Goal: Information Seeking & Learning: Understand process/instructions

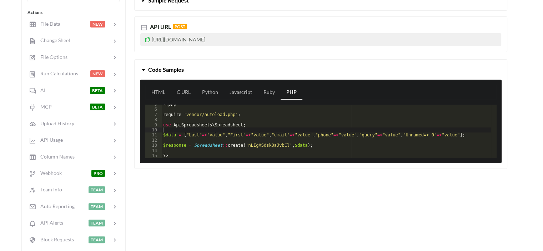
scroll to position [23, 0]
click at [159, 91] on link "HTML" at bounding box center [158, 92] width 25 height 14
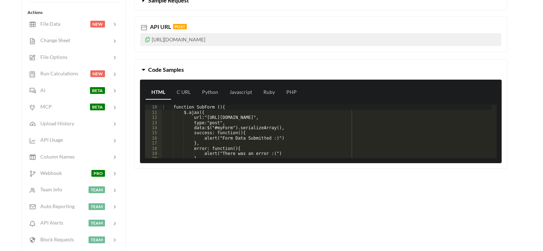
click at [255, 145] on div "function SubForm (){ $.ajax({ url:"https://api.apispreadsheets.com/data/nLIgXSd…" at bounding box center [326, 137] width 329 height 64
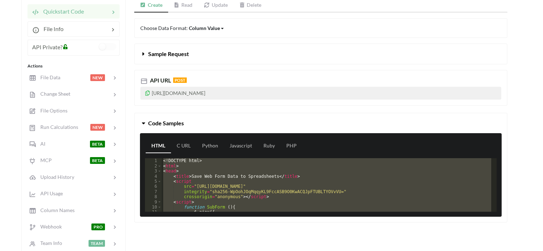
scroll to position [87, 0]
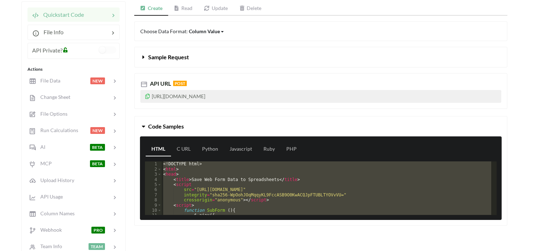
drag, startPoint x: 215, startPoint y: 175, endPoint x: 175, endPoint y: 180, distance: 39.9
click at [175, 180] on div "<! DOCTYPE html > < html > < head > < title > Save Web Form Data to Spreadsheet…" at bounding box center [326, 188] width 329 height 54
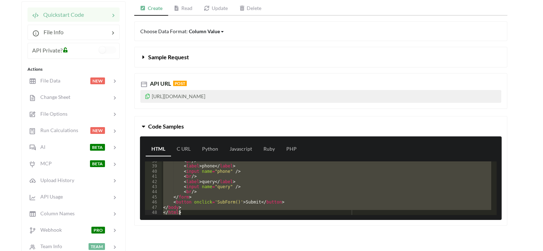
scroll to position [193, 0]
drag, startPoint x: 172, startPoint y: 178, endPoint x: 251, endPoint y: 215, distance: 87.7
click at [251, 215] on div "HTML C URL Python Javascript Ruby PHP 38 39 40 41 42 43 44 45 46 47 48 < br /> …" at bounding box center [321, 178] width 362 height 84
click at [188, 206] on div "< br /> < label > phone </ label > < input name = "phone" /> < br /> < label > …" at bounding box center [326, 188] width 329 height 54
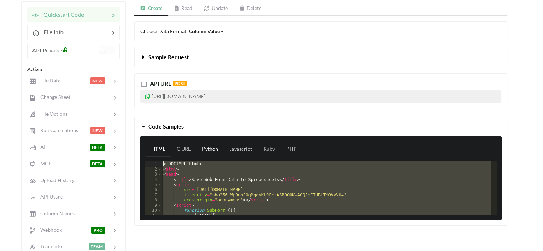
scroll to position [0, 0]
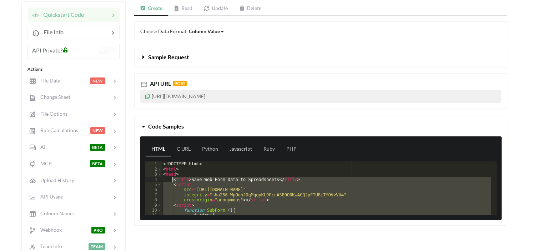
drag, startPoint x: 275, startPoint y: 199, endPoint x: 172, endPoint y: 177, distance: 105.9
click at [172, 177] on div "<! DOCTYPE html > < html > < head > < title > Save Web Form Data to Spreadsheet…" at bounding box center [326, 193] width 329 height 64
click at [298, 184] on div "<! DOCTYPE html > < html > < head > < title > Save Web Form Data to Spreadsheet…" at bounding box center [326, 188] width 329 height 54
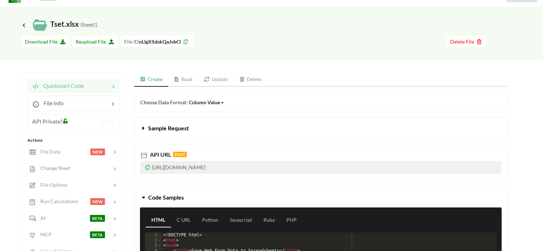
scroll to position [15, 0]
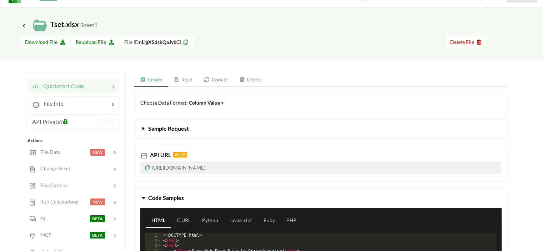
click at [145, 127] on icon at bounding box center [143, 127] width 7 height 6
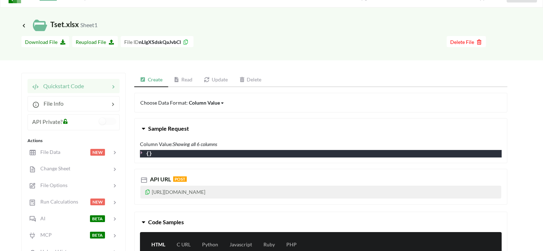
click at [143, 127] on icon at bounding box center [143, 127] width 7 height 6
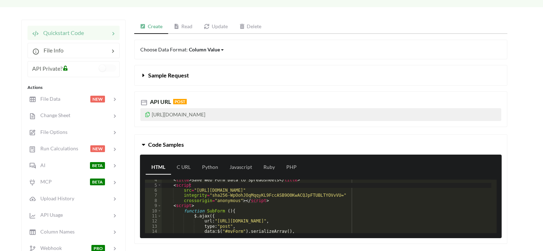
scroll to position [94, 0]
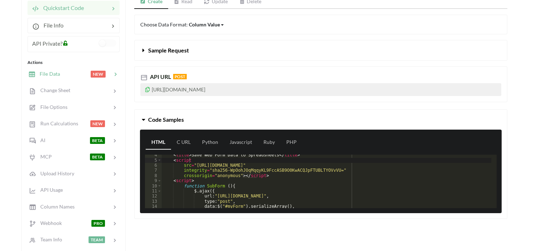
click at [64, 75] on div at bounding box center [75, 74] width 30 height 8
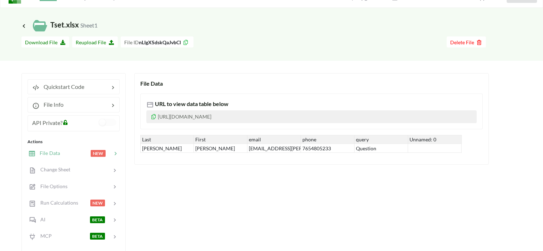
scroll to position [14, 0]
click at [63, 170] on span "Change Sheet" at bounding box center [52, 170] width 35 height 6
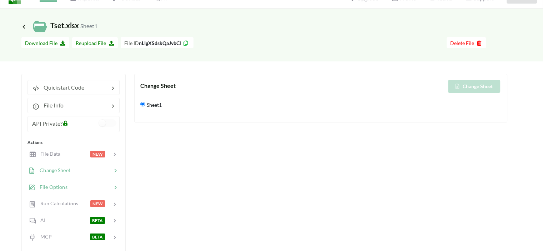
click at [68, 183] on div at bounding box center [89, 187] width 44 height 8
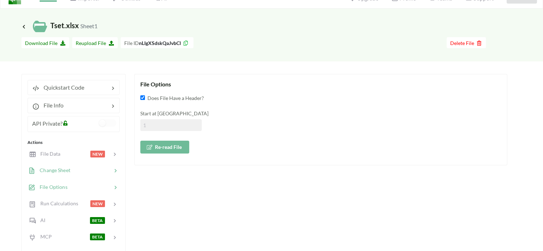
click at [63, 169] on span "Change Sheet" at bounding box center [52, 170] width 35 height 6
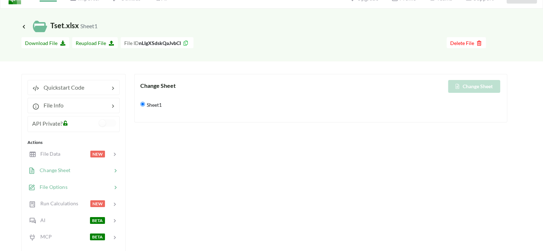
click at [66, 186] on span "File Options" at bounding box center [51, 187] width 32 height 6
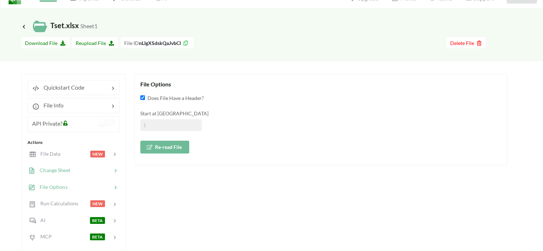
click at [69, 171] on span "Change Sheet" at bounding box center [52, 170] width 35 height 6
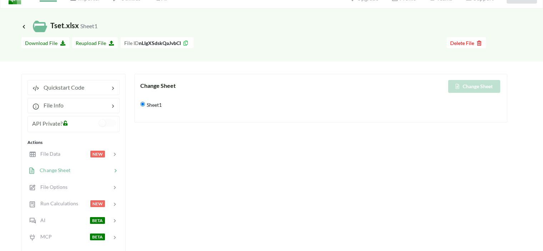
click at [507, 161] on div "Icon Link Tset.xlsx Sheet1 Go To Files page Download hidden Download File Reupl…" at bounding box center [271, 208] width 543 height 399
click at [57, 148] on div "File Data NEW" at bounding box center [73, 153] width 94 height 17
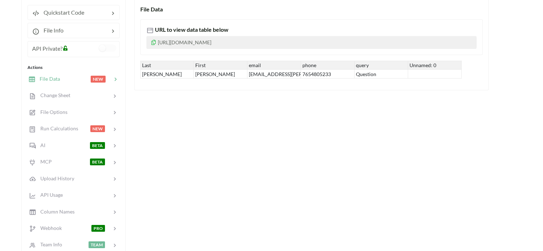
scroll to position [91, 0]
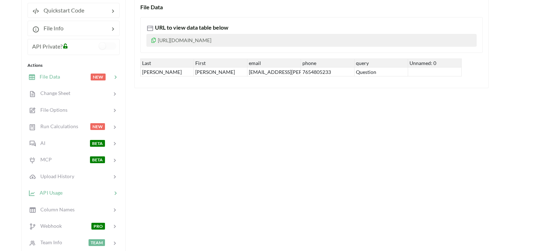
click at [68, 194] on div at bounding box center [86, 193] width 49 height 8
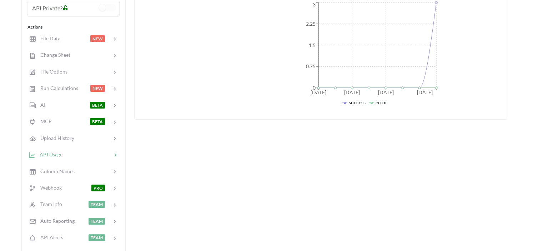
scroll to position [131, 0]
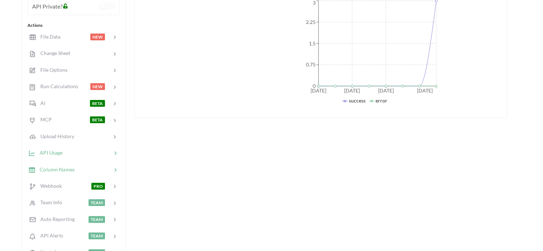
click at [65, 171] on div "Column Names" at bounding box center [51, 169] width 47 height 8
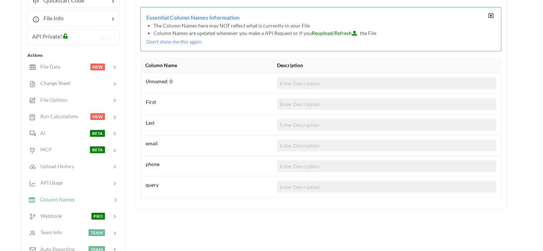
scroll to position [101, 0]
click at [166, 80] on span "Unnamed: 0" at bounding box center [159, 81] width 27 height 6
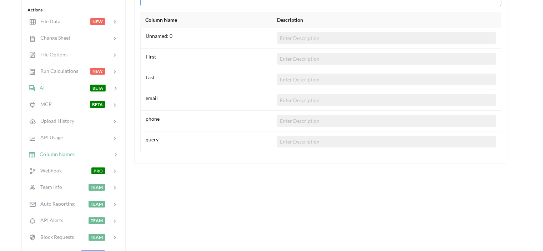
scroll to position [147, 0]
click at [58, 171] on div "Webhook" at bounding box center [45, 170] width 34 height 8
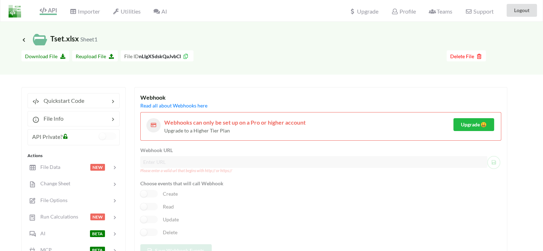
scroll to position [0, 0]
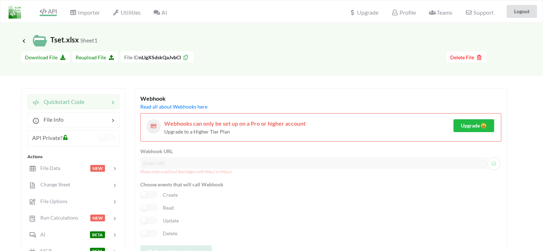
click at [80, 101] on span "Quickstart Code" at bounding box center [61, 101] width 45 height 7
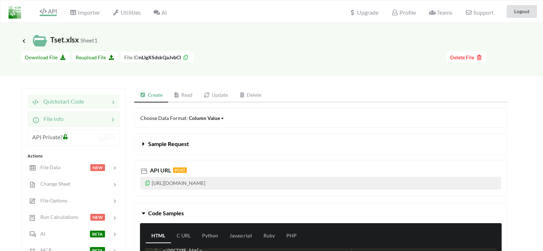
click at [84, 122] on div at bounding box center [87, 119] width 46 height 9
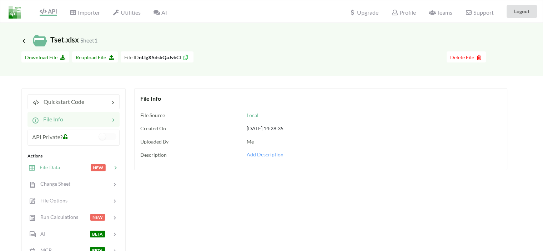
click at [67, 167] on div at bounding box center [75, 167] width 30 height 8
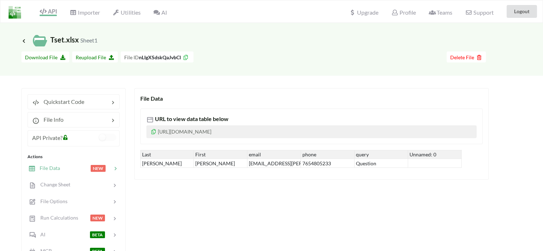
click at [231, 131] on p "[URL][DOMAIN_NAME]" at bounding box center [311, 131] width 330 height 13
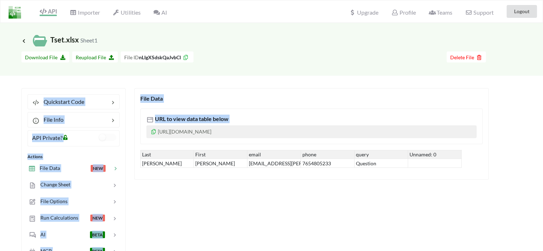
click at [231, 131] on p "[URL][DOMAIN_NAME]" at bounding box center [311, 131] width 330 height 13
copy div "Quickstart Code File Info API Private? Actions File Data NEW Change Sheet File …"
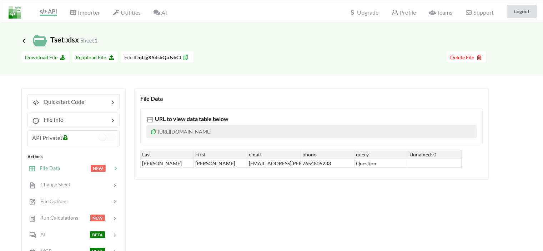
click at [281, 104] on div "URL to view data table below https://www.apispreadsheets.com/table/nLIgXSdskQaJ…" at bounding box center [311, 135] width 342 height 65
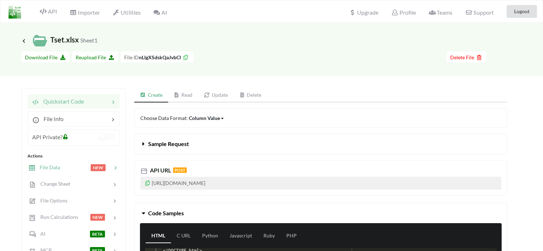
click at [61, 167] on div at bounding box center [75, 167] width 30 height 8
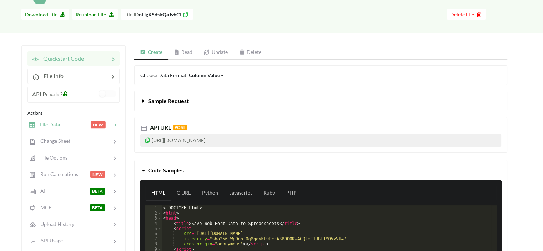
click at [61, 126] on div at bounding box center [75, 125] width 30 height 8
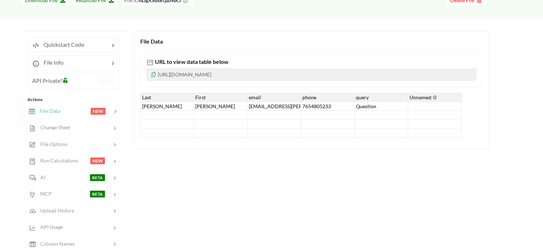
scroll to position [57, 0]
click at [77, 45] on span "Quickstart Code" at bounding box center [61, 44] width 45 height 7
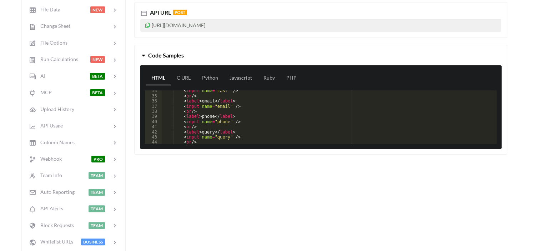
scroll to position [171, 0]
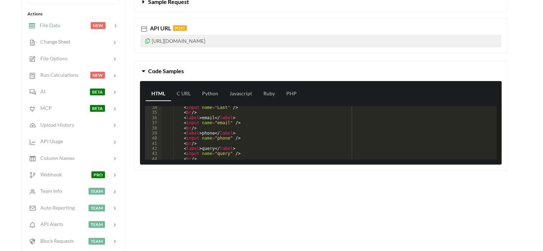
click at [70, 25] on div at bounding box center [75, 25] width 30 height 8
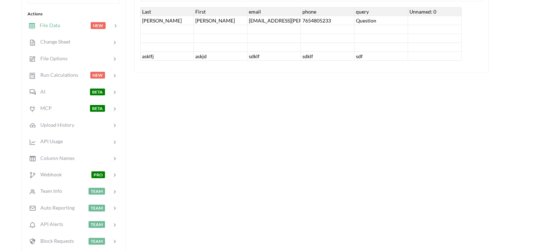
scroll to position [0, 0]
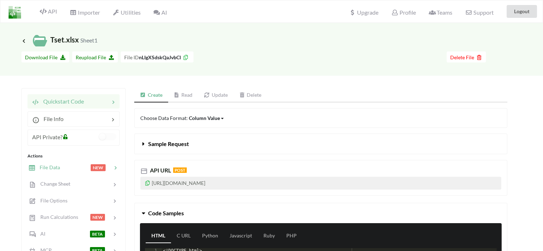
click at [61, 168] on div at bounding box center [75, 167] width 30 height 8
click at [53, 162] on div "File Data NEW" at bounding box center [73, 167] width 94 height 17
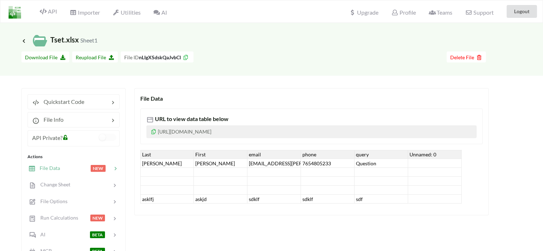
click at [287, 82] on div "Icon Link Tset.xlsx Sheet1 Go To Files page Download hidden Download File Reupl…" at bounding box center [271, 222] width 543 height 399
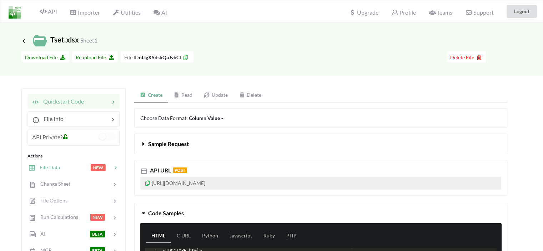
click at [52, 171] on div "File Data" at bounding box center [44, 167] width 32 height 8
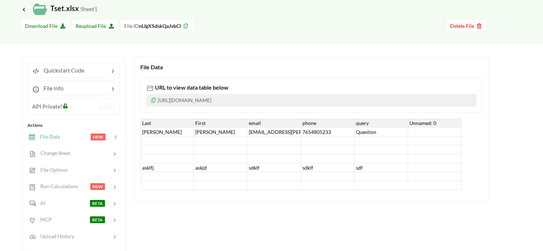
scroll to position [31, 0]
drag, startPoint x: 151, startPoint y: 140, endPoint x: 432, endPoint y: 178, distance: 283.5
click at [432, 178] on div "Last First email phone query Unnamed: 0 Shimer Owen owe.shimer@gmail.com 765480…" at bounding box center [300, 154] width 321 height 71
drag, startPoint x: 427, startPoint y: 184, endPoint x: 214, endPoint y: 130, distance: 220.0
click at [214, 130] on div "Last First email phone query Unnamed: 0 Shimer Owen owe.shimer@gmail.com 765480…" at bounding box center [300, 154] width 321 height 71
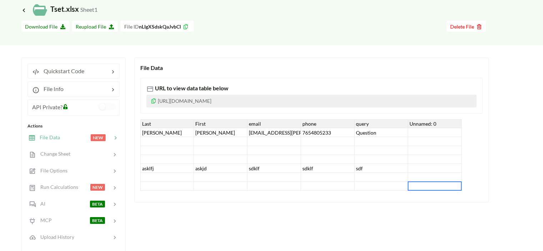
click at [461, 131] on div "Last First email phone query Unnamed: 0 Shimer Owen owe.shimer@gmail.com 765480…" at bounding box center [311, 154] width 342 height 71
click at [480, 132] on div "Last First email phone query Unnamed: 0 Shimer Owen owe.shimer@gmail.com 765480…" at bounding box center [311, 154] width 342 height 71
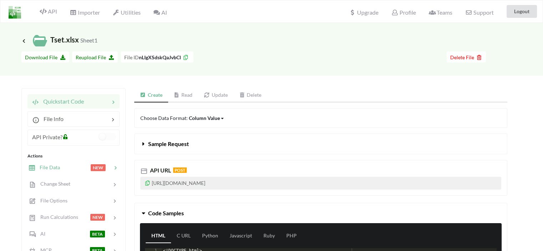
click at [61, 167] on div at bounding box center [75, 167] width 30 height 8
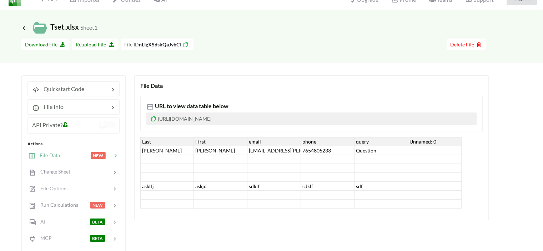
scroll to position [9, 0]
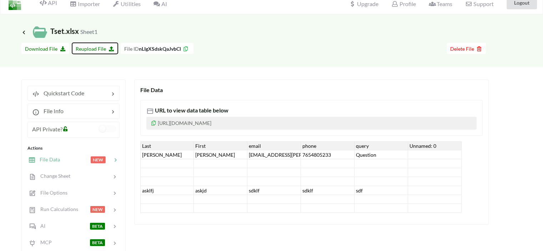
click at [91, 47] on span "Reupload File" at bounding box center [95, 49] width 39 height 6
type input "C:\fakepath\Tset.xlsx"
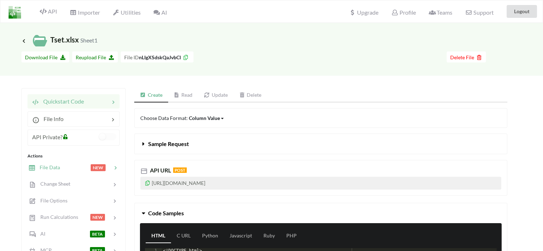
click at [75, 165] on div at bounding box center [75, 167] width 30 height 8
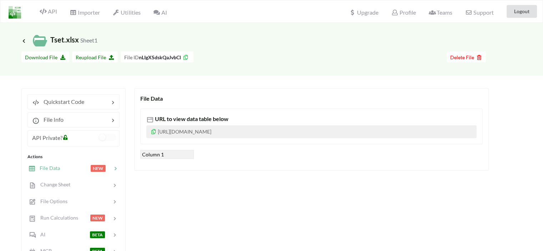
click at [62, 168] on div at bounding box center [75, 168] width 30 height 8
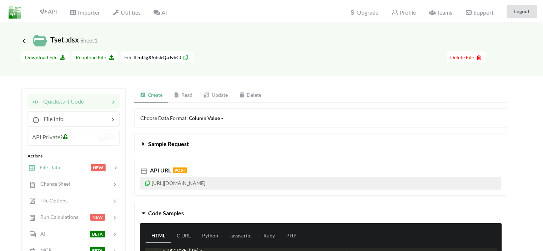
click at [56, 170] on span "File Data" at bounding box center [47, 167] width 25 height 6
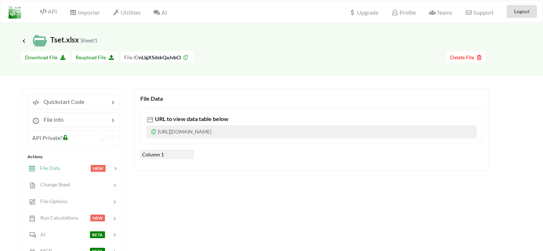
click at [219, 127] on p "[URL][DOMAIN_NAME]" at bounding box center [311, 131] width 330 height 13
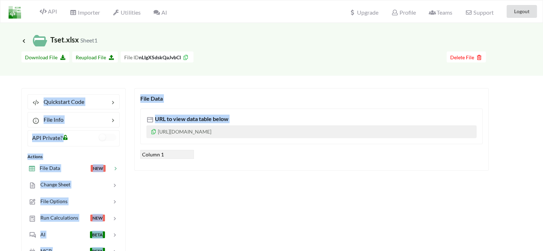
click at [219, 127] on p "[URL][DOMAIN_NAME]" at bounding box center [311, 131] width 330 height 13
copy div "Quickstart Code File Info API Private? Actions File Data NEW Change Sheet File …"
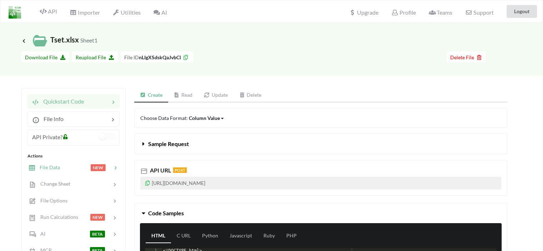
click at [74, 162] on div "File Data NEW" at bounding box center [73, 167] width 94 height 17
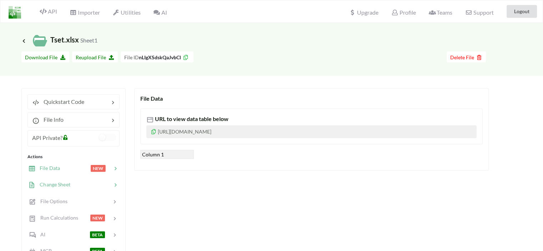
click at [87, 189] on div "Change Sheet" at bounding box center [73, 184] width 94 height 17
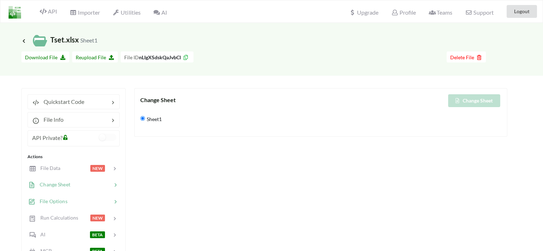
click at [89, 196] on div "File Options" at bounding box center [73, 201] width 94 height 17
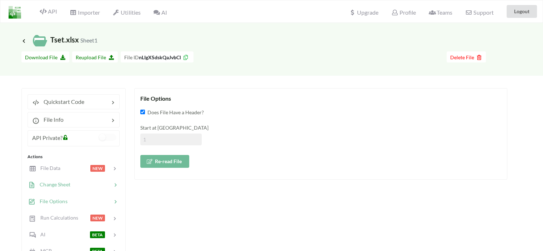
click at [83, 182] on div at bounding box center [90, 185] width 41 height 8
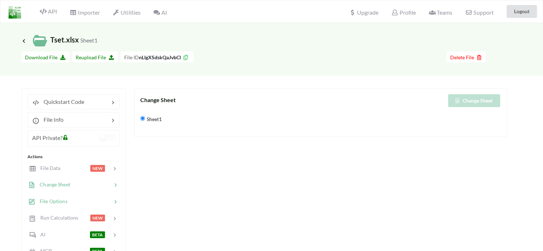
click at [74, 201] on div at bounding box center [89, 201] width 44 height 8
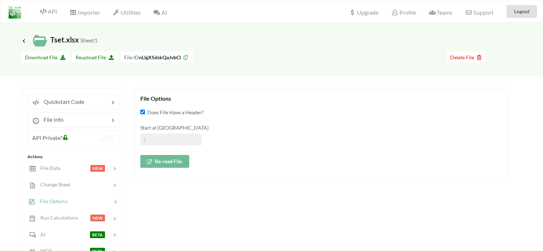
click at [170, 161] on button "Re-read File" at bounding box center [164, 161] width 49 height 13
click at [148, 140] on input at bounding box center [170, 140] width 61 height 12
click at [304, 155] on div "Re-read File" at bounding box center [320, 159] width 361 height 17
click at [185, 141] on input at bounding box center [170, 140] width 61 height 12
type input "1"
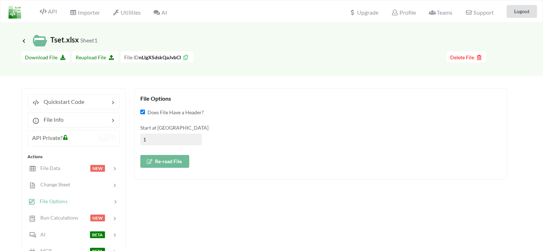
click at [266, 137] on div "Start at Row 1" at bounding box center [320, 134] width 361 height 21
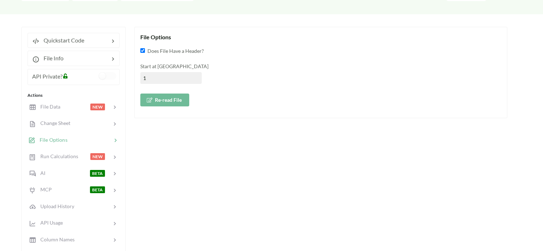
scroll to position [61, 0]
click at [58, 215] on div "API Usage" at bounding box center [73, 223] width 94 height 17
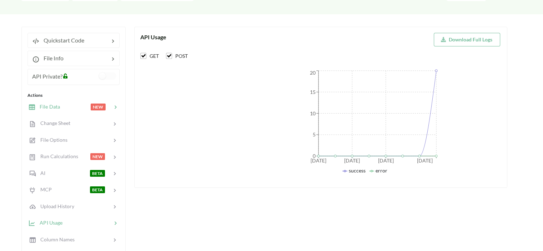
click at [68, 111] on div "File Data NEW" at bounding box center [73, 106] width 94 height 17
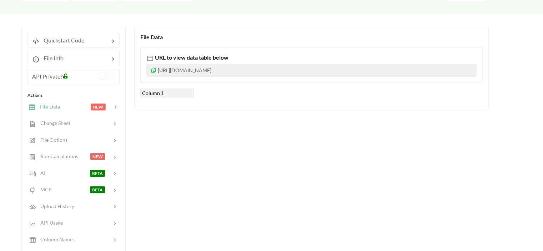
click at [250, 109] on div "File Data URL to view data table below https://www.apispreadsheets.com/table/nL…" at bounding box center [311, 68] width 354 height 82
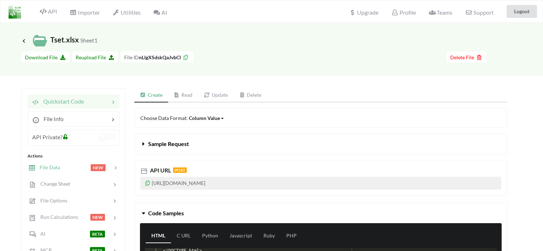
click at [59, 171] on div "File Data NEW" at bounding box center [73, 167] width 94 height 17
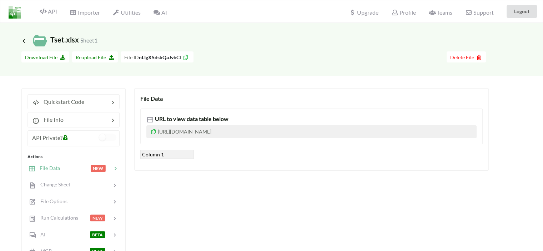
click at [83, 8] on div "Importer" at bounding box center [84, 12] width 39 height 16
click at [83, 15] on span "Importer" at bounding box center [85, 13] width 30 height 9
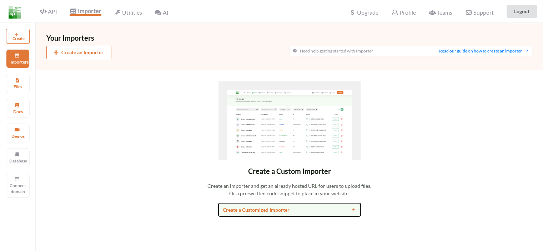
click at [267, 210] on div "Create a Customized Importer" at bounding box center [272, 209] width 98 height 7
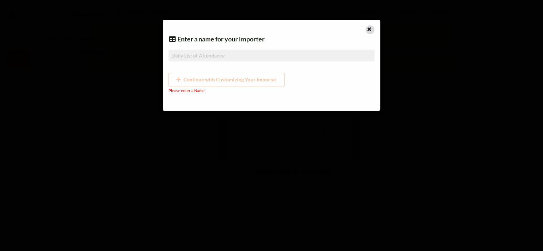
click at [368, 27] on icon at bounding box center [369, 28] width 6 height 5
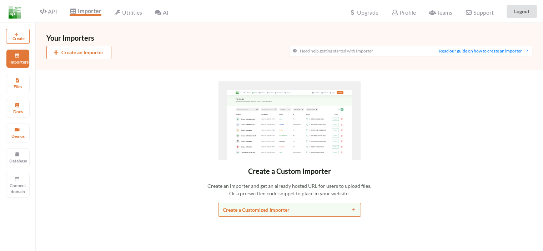
click at [103, 52] on button "Create an Importer" at bounding box center [78, 53] width 65 height 14
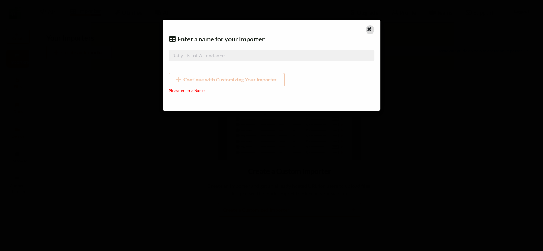
click at [367, 29] on icon at bounding box center [369, 28] width 6 height 5
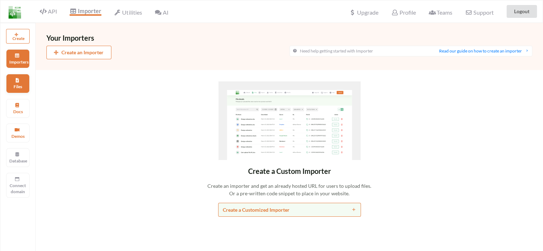
click at [20, 85] on p "Files" at bounding box center [17, 87] width 17 height 6
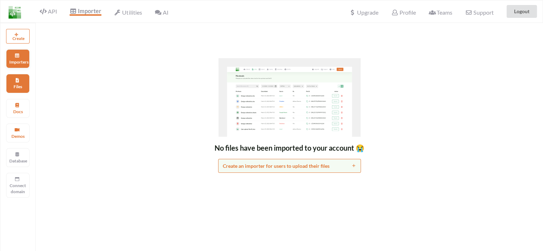
click at [19, 61] on p "Importers" at bounding box center [17, 62] width 17 height 6
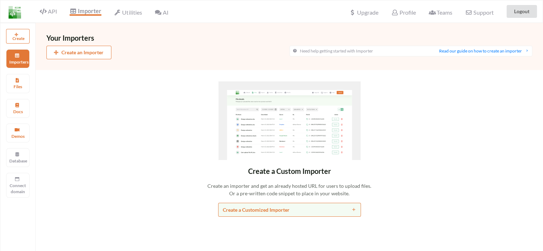
click at [129, 17] on div "Utilities" at bounding box center [128, 12] width 37 height 16
click at [129, 14] on span "Utilities" at bounding box center [127, 13] width 27 height 9
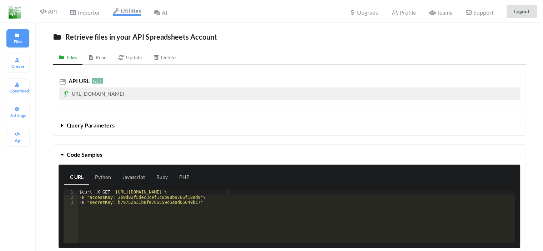
click at [163, 18] on div "AI" at bounding box center [160, 12] width 23 height 16
click at [159, 14] on icon at bounding box center [156, 13] width 7 height 6
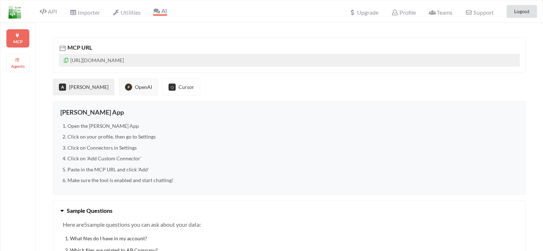
click at [124, 88] on button "⚡ OpenAI" at bounding box center [138, 87] width 39 height 17
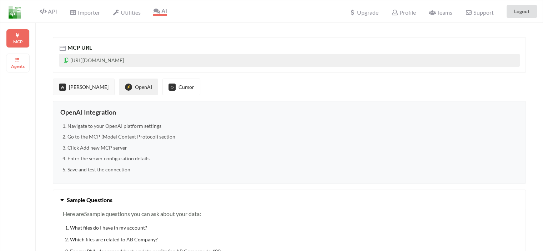
click at [71, 84] on button "A [PERSON_NAME]" at bounding box center [84, 87] width 62 height 17
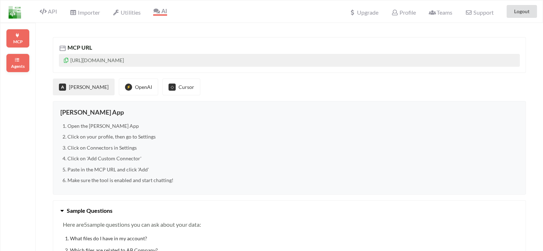
click at [16, 63] on p "Agents" at bounding box center [17, 66] width 17 height 6
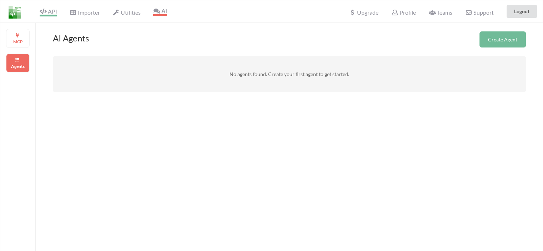
click at [49, 12] on span "API" at bounding box center [48, 12] width 17 height 9
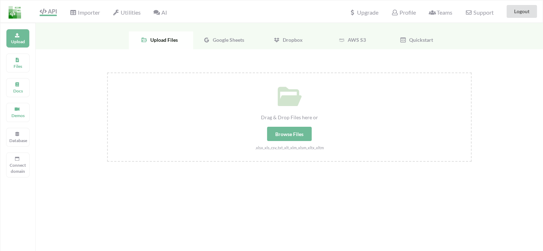
click at [411, 43] on div "Quickstart" at bounding box center [418, 40] width 64 height 18
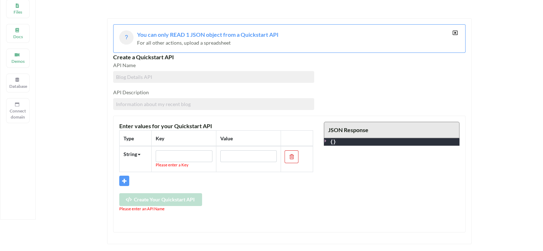
scroll to position [49, 0]
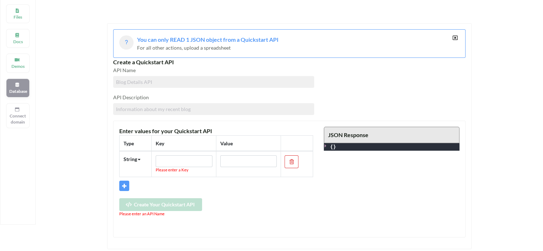
click at [16, 90] on p "Database" at bounding box center [17, 91] width 17 height 6
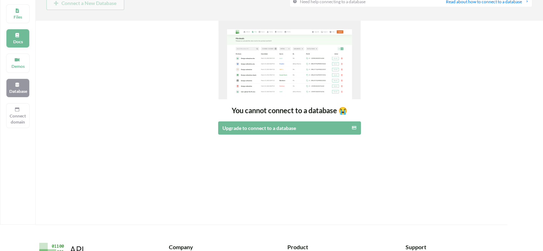
click at [19, 39] on p "Docs" at bounding box center [17, 42] width 17 height 6
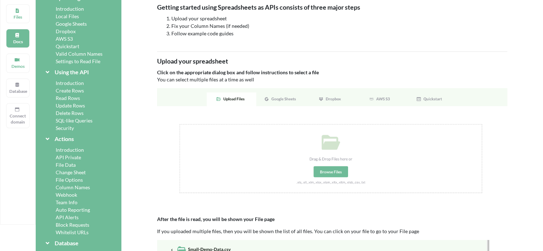
click at [77, 105] on div "Update Rows" at bounding box center [78, 105] width 69 height 7
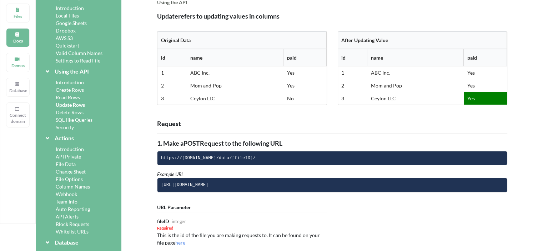
scroll to position [54, 0]
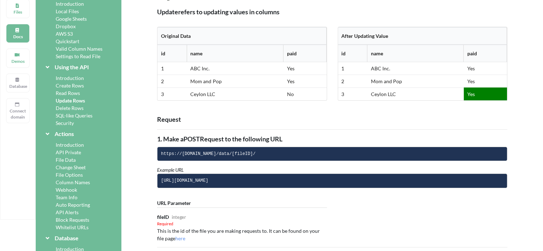
click at [71, 94] on div "Read Rows" at bounding box center [78, 92] width 69 height 7
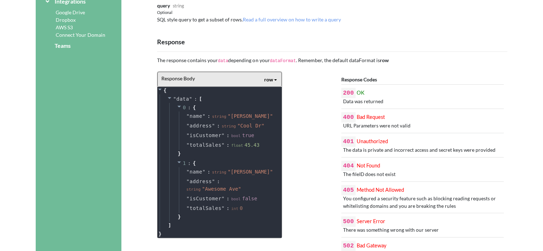
scroll to position [336, 0]
click at [266, 75] on div "row" at bounding box center [268, 78] width 9 height 7
click at [277, 113] on span "matrix" at bounding box center [277, 116] width 15 height 6
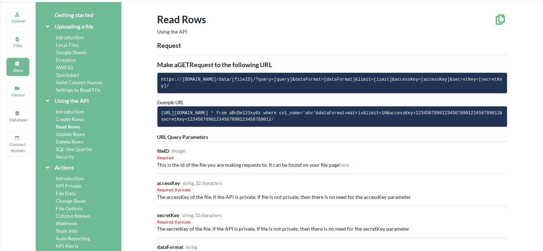
scroll to position [0, 0]
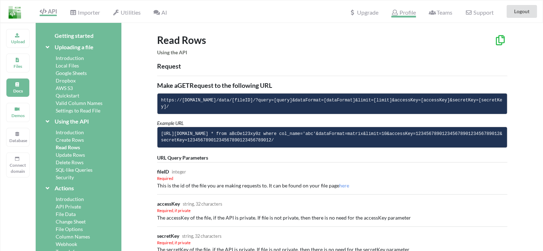
click at [403, 15] on span "Profile" at bounding box center [403, 13] width 24 height 9
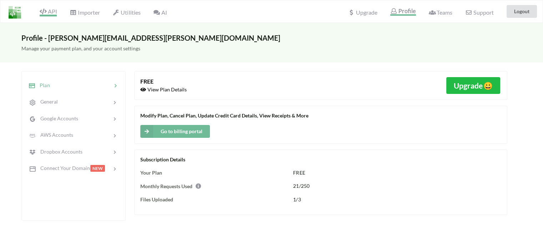
click at [50, 10] on span "API" at bounding box center [48, 12] width 17 height 9
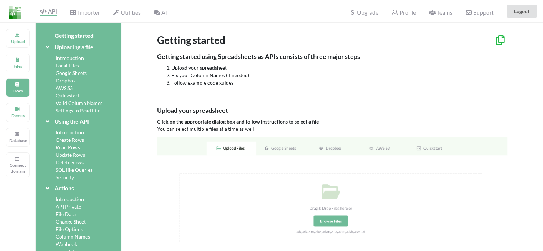
click at [11, 12] on img at bounding box center [15, 12] width 12 height 12
click at [442, 12] on span "Teams" at bounding box center [441, 13] width 24 height 9
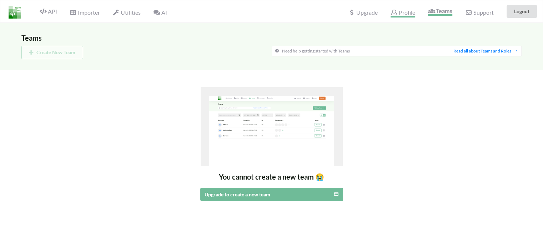
click at [399, 14] on span "Profile" at bounding box center [403, 13] width 24 height 9
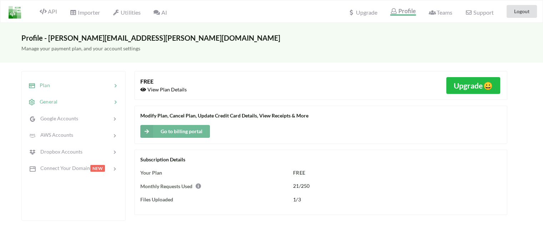
click at [54, 99] on span "General" at bounding box center [46, 102] width 22 height 6
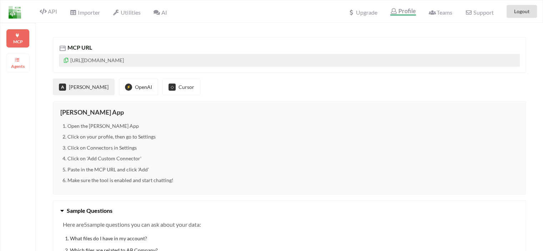
scroll to position [61, 0]
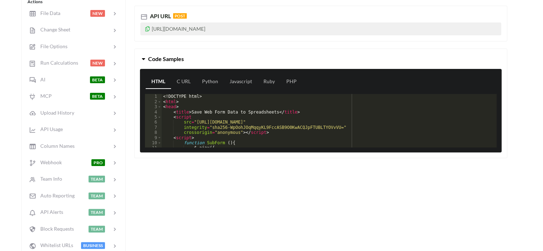
scroll to position [155, 0]
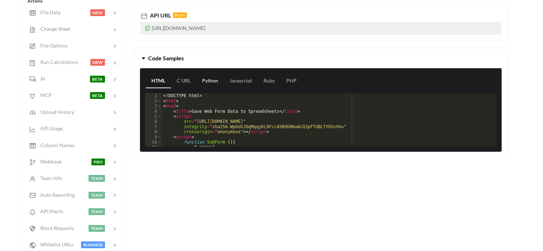
click at [209, 85] on link "Python" at bounding box center [209, 81] width 27 height 14
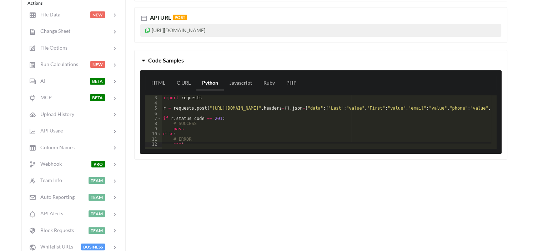
scroll to position [0, 0]
